Goal: Information Seeking & Learning: Learn about a topic

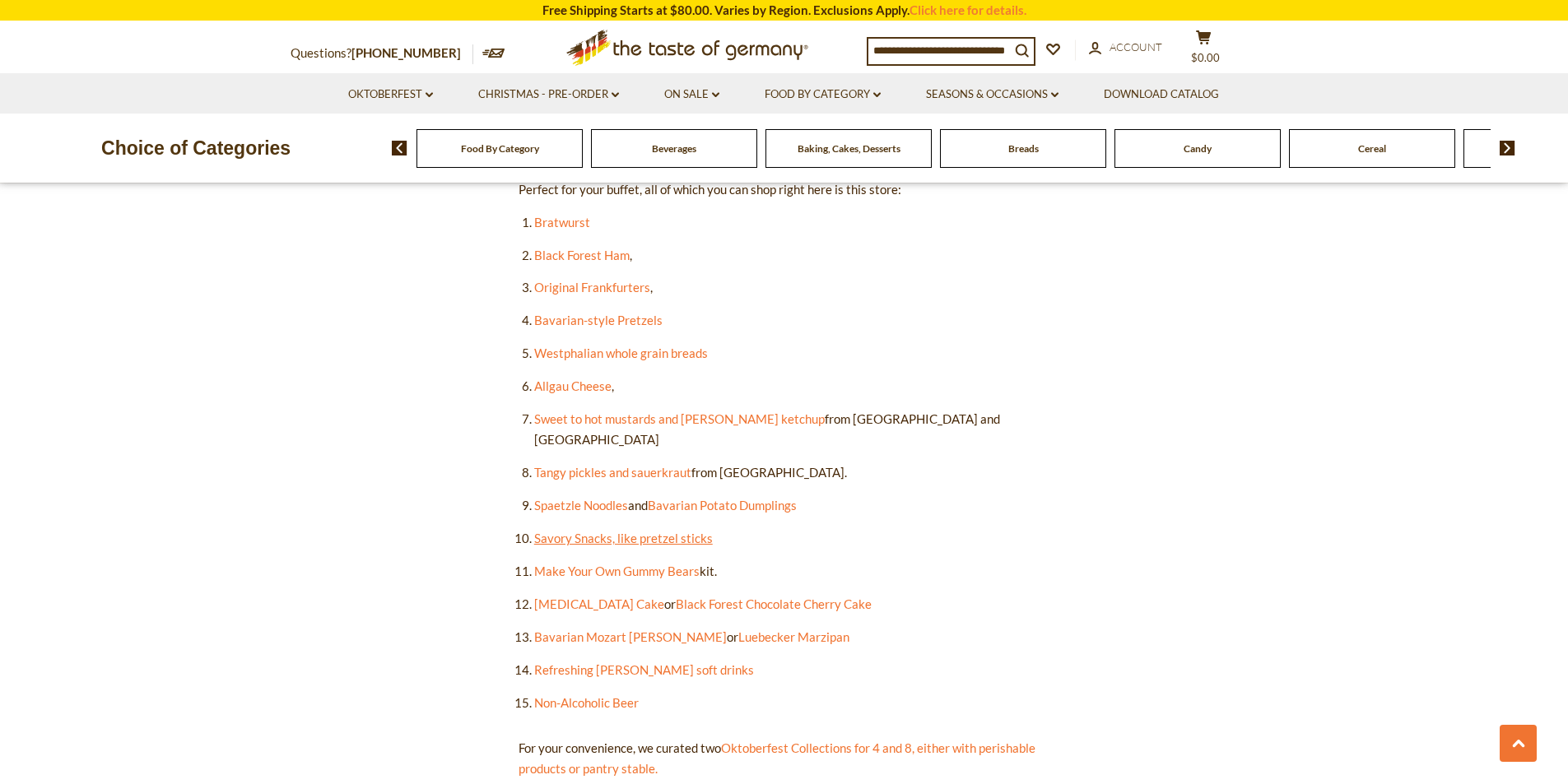
scroll to position [1070, 0]
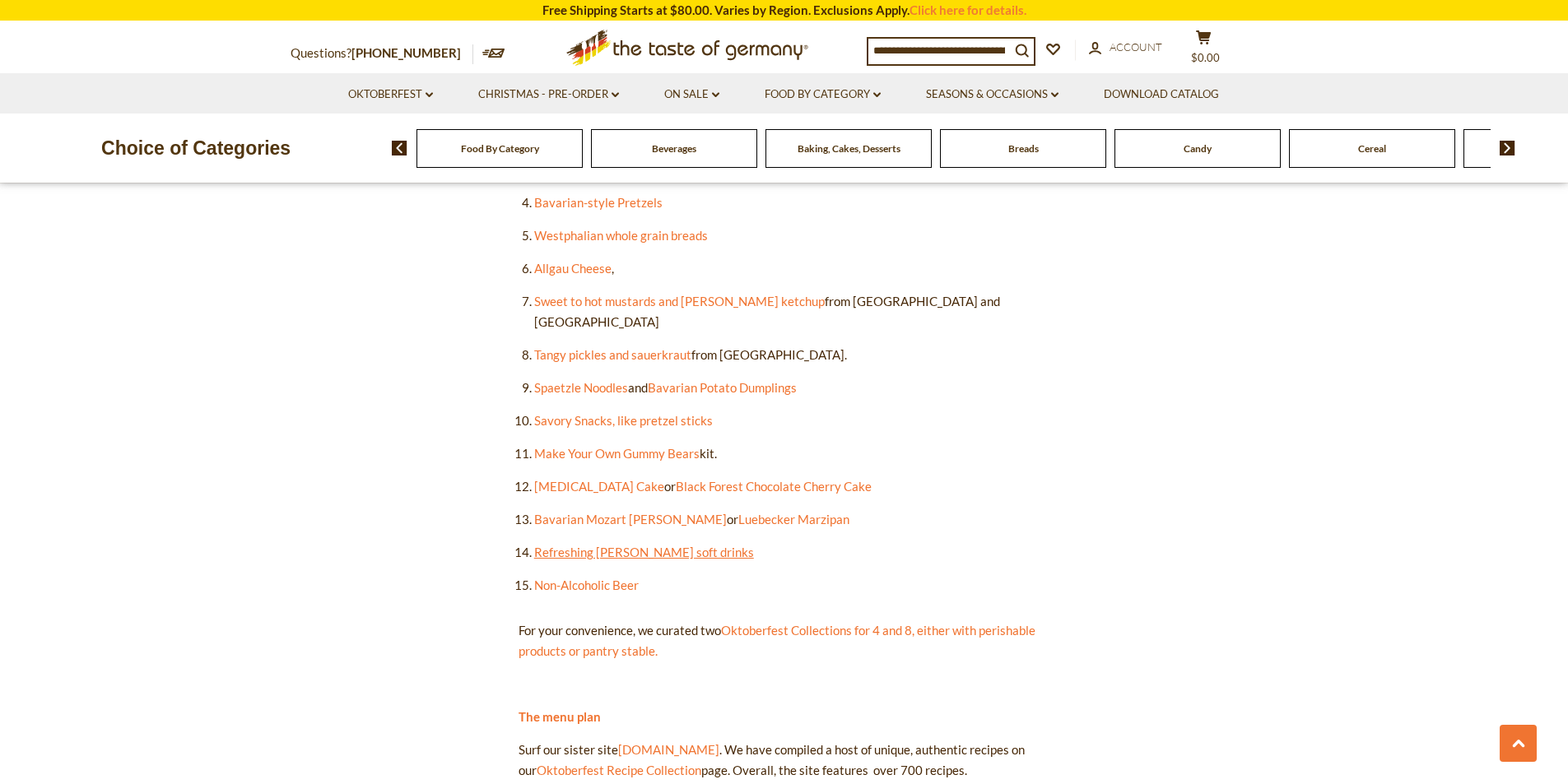
click at [626, 545] on link "Refreshing Radler soft drinks" at bounding box center [644, 552] width 220 height 15
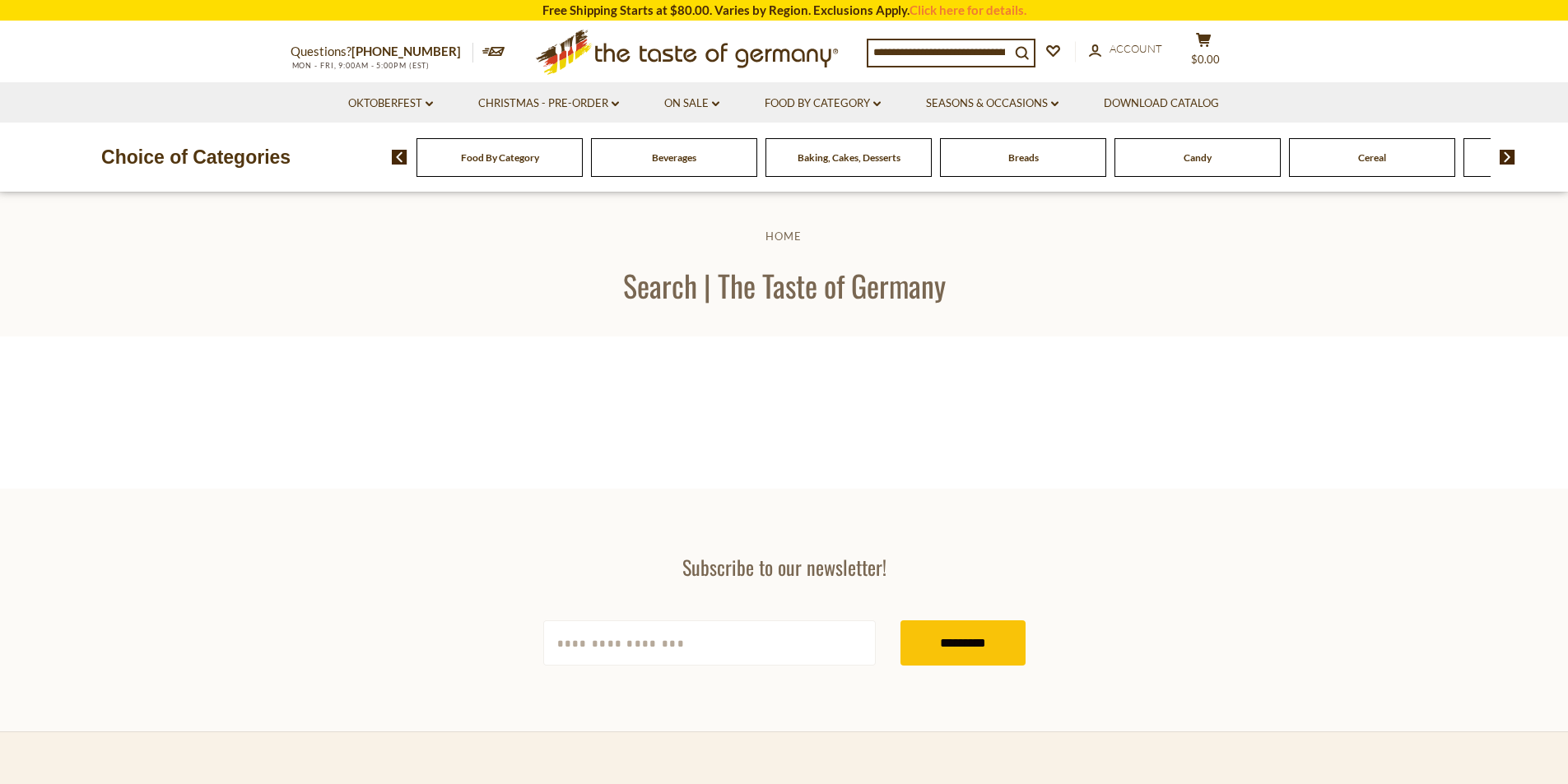
click at [583, 155] on div "Beverages" at bounding box center [500, 158] width 167 height 39
click at [680, 158] on span "Beverages" at bounding box center [674, 157] width 45 height 13
